Goal: Task Accomplishment & Management: Manage account settings

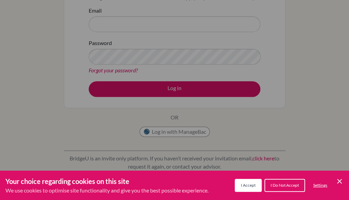
scroll to position [84, 0]
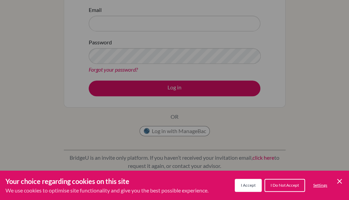
click at [255, 183] on span "I Accept" at bounding box center [248, 185] width 15 height 5
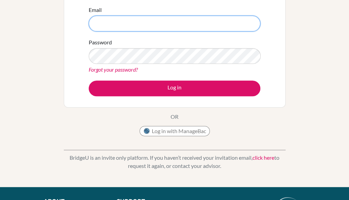
click at [163, 22] on input "Email" at bounding box center [175, 24] width 172 height 16
type input "[PERSON_NAME][EMAIL_ADDRESS][PERSON_NAME][DOMAIN_NAME]"
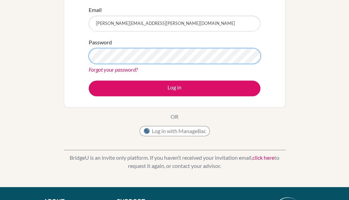
scroll to position [0, 0]
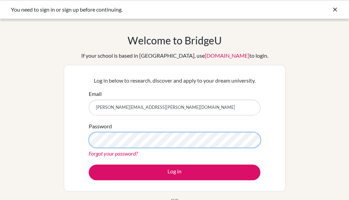
click at [89, 165] on button "Log in" at bounding box center [175, 173] width 172 height 16
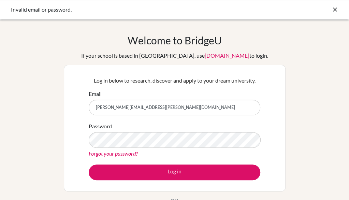
click at [89, 165] on button "Log in" at bounding box center [175, 173] width 172 height 16
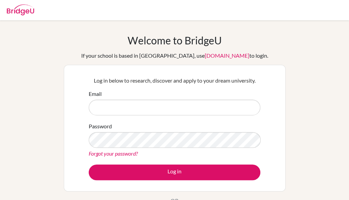
click at [137, 171] on button "Log in" at bounding box center [175, 173] width 172 height 16
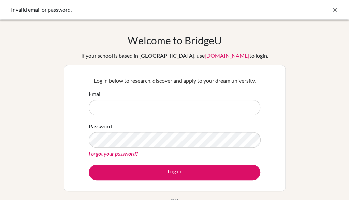
click at [154, 97] on div "Email" at bounding box center [175, 103] width 172 height 26
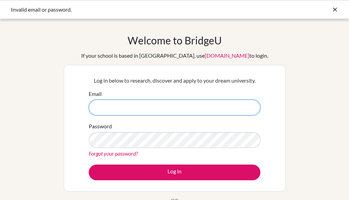
click at [149, 101] on input "Email" at bounding box center [175, 108] width 172 height 16
type input "[PERSON_NAME][EMAIL_ADDRESS][PERSON_NAME][DOMAIN_NAME]"
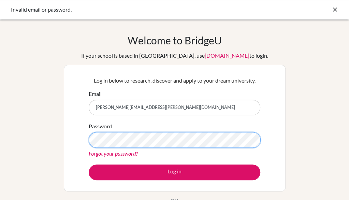
click at [89, 165] on button "Log in" at bounding box center [175, 173] width 172 height 16
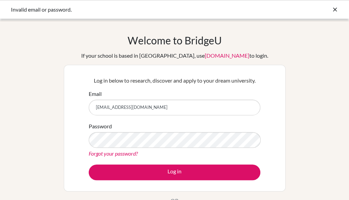
type input "[PERSON_NAME][EMAIL_ADDRESS][PERSON_NAME][DOMAIN_NAME]"
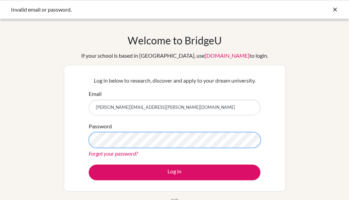
click at [89, 165] on button "Log in" at bounding box center [175, 173] width 172 height 16
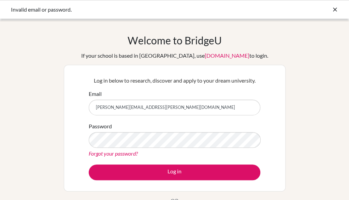
click at [89, 165] on button "Log in" at bounding box center [175, 173] width 172 height 16
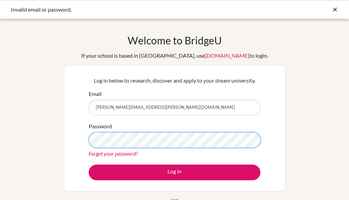
click at [89, 165] on button "Log in" at bounding box center [175, 173] width 172 height 16
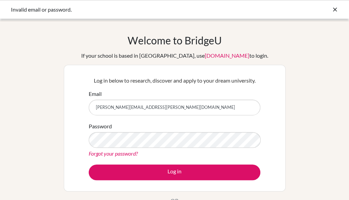
click at [176, 107] on input "[PERSON_NAME][EMAIL_ADDRESS][PERSON_NAME][DOMAIN_NAME]" at bounding box center [175, 108] width 172 height 16
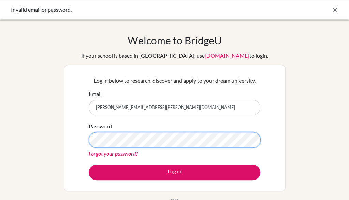
click at [89, 165] on button "Log in" at bounding box center [175, 173] width 172 height 16
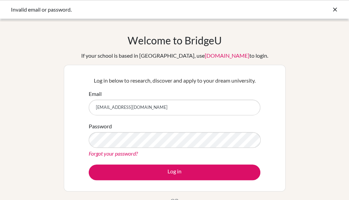
type input "[PERSON_NAME][EMAIL_ADDRESS][PERSON_NAME][DOMAIN_NAME]"
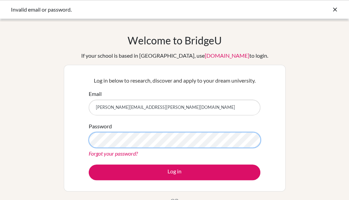
click at [89, 165] on button "Log in" at bounding box center [175, 173] width 172 height 16
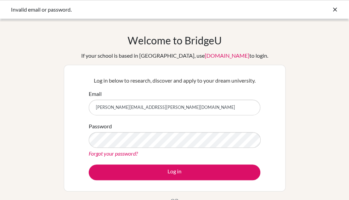
click at [335, 5] on div at bounding box center [335, 9] width 7 height 8
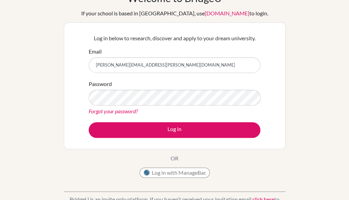
scroll to position [133, 0]
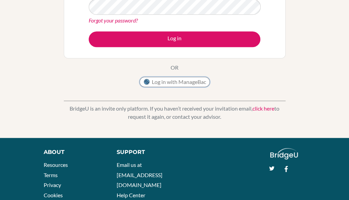
click at [202, 83] on button "Log in with ManageBac" at bounding box center [175, 82] width 70 height 10
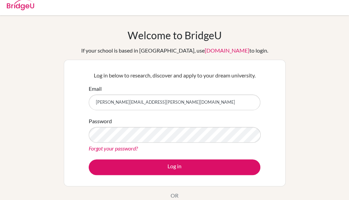
scroll to position [0, 0]
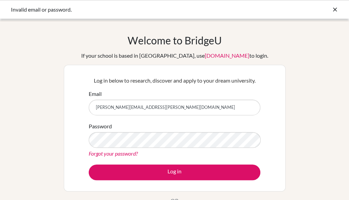
click at [333, 11] on icon at bounding box center [335, 9] width 7 height 7
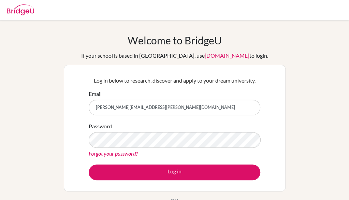
click at [24, 14] on img at bounding box center [20, 9] width 27 height 11
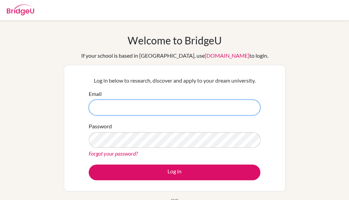
click at [144, 108] on input "Email" at bounding box center [175, 108] width 172 height 16
type input "[PERSON_NAME][EMAIL_ADDRESS][PERSON_NAME][DOMAIN_NAME]"
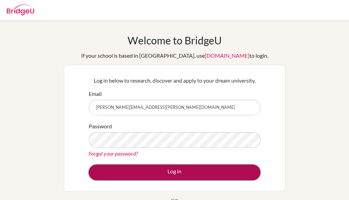
click at [120, 177] on button "Log in" at bounding box center [175, 173] width 172 height 16
